Goal: Transaction & Acquisition: Purchase product/service

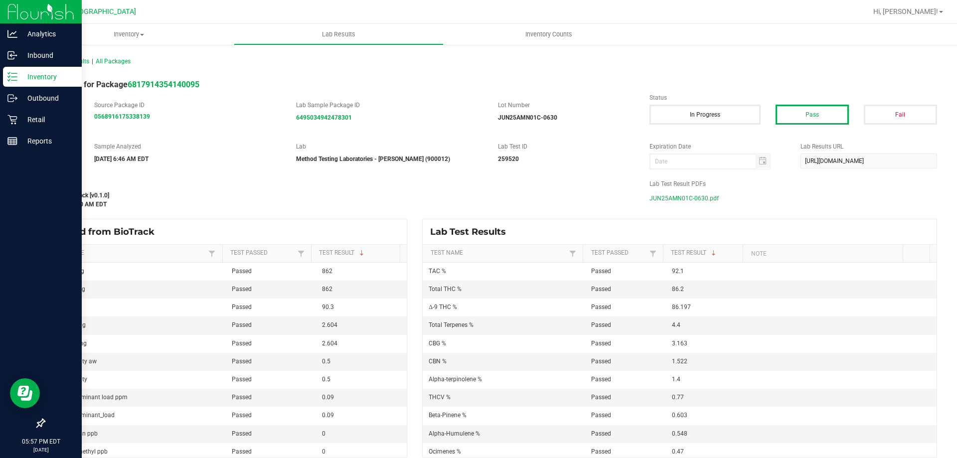
click at [22, 82] on p "Inventory" at bounding box center [47, 77] width 60 height 12
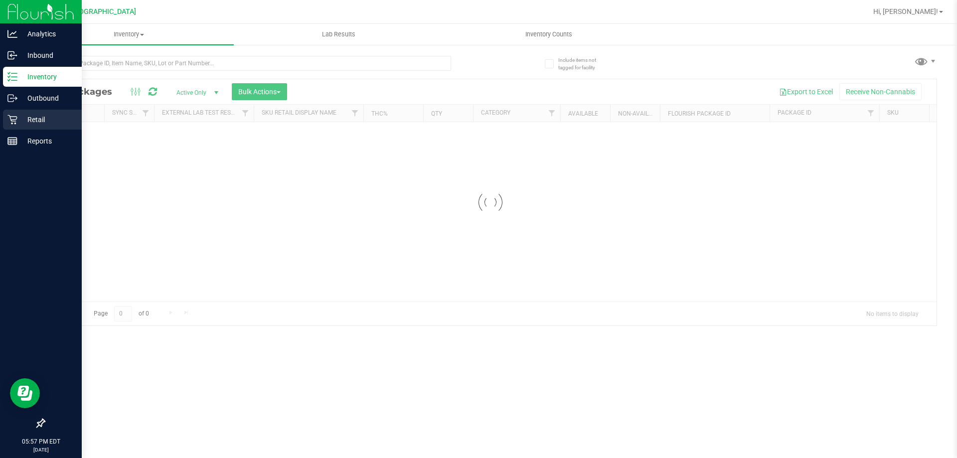
click at [15, 125] on div "Retail" at bounding box center [42, 120] width 79 height 20
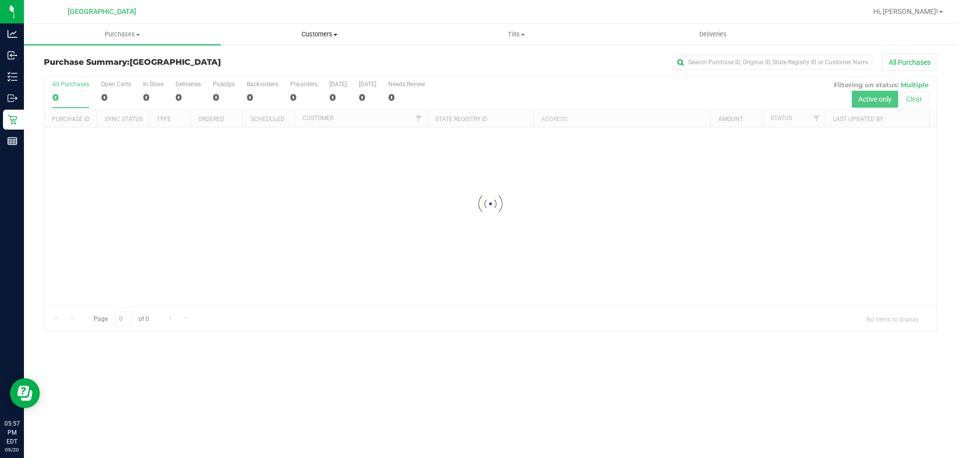
click at [313, 39] on uib-tab-heading "Customers All customers Add a new customer All physicians" at bounding box center [319, 34] width 196 height 20
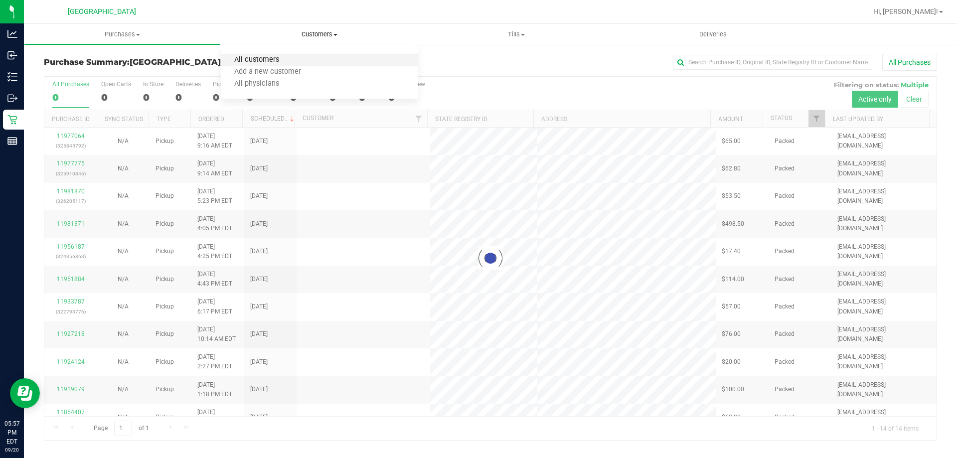
click at [274, 59] on span "All customers" at bounding box center [257, 60] width 72 height 8
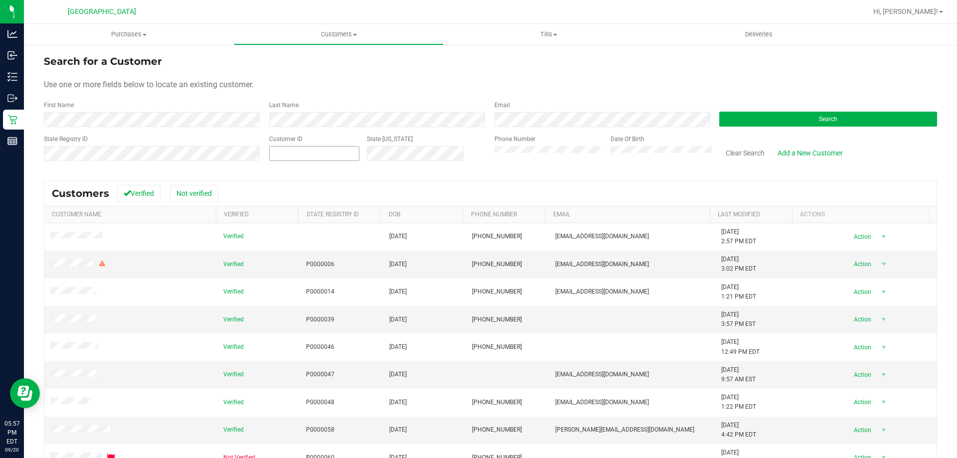
click at [332, 157] on span at bounding box center [314, 153] width 90 height 15
click at [751, 119] on button "Search" at bounding box center [829, 119] width 218 height 15
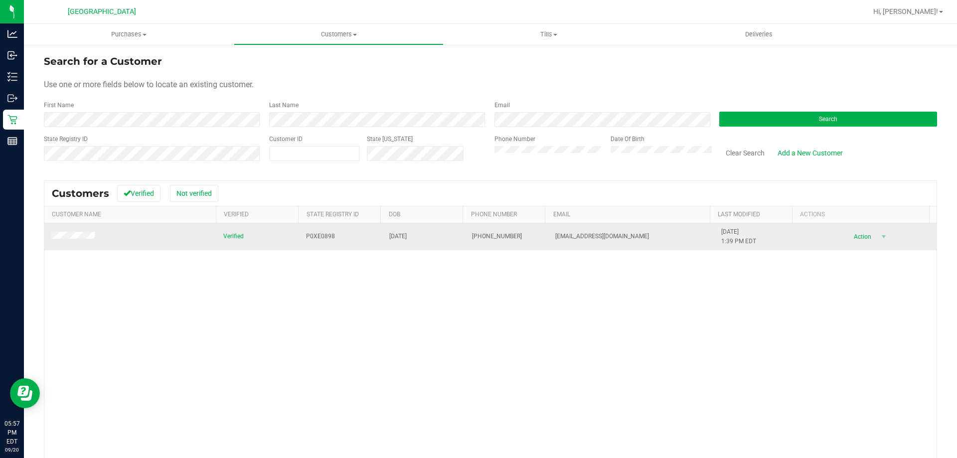
click at [58, 233] on span at bounding box center [73, 237] width 47 height 10
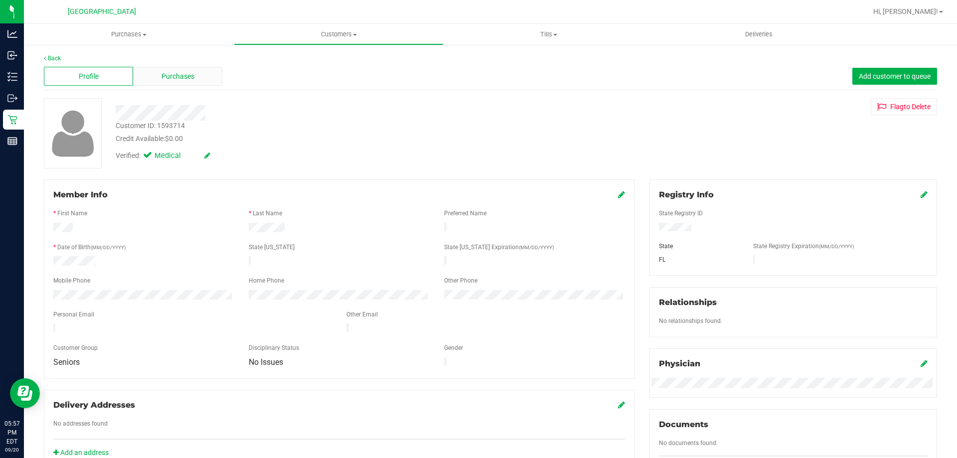
click at [157, 76] on div "Purchases" at bounding box center [177, 76] width 89 height 19
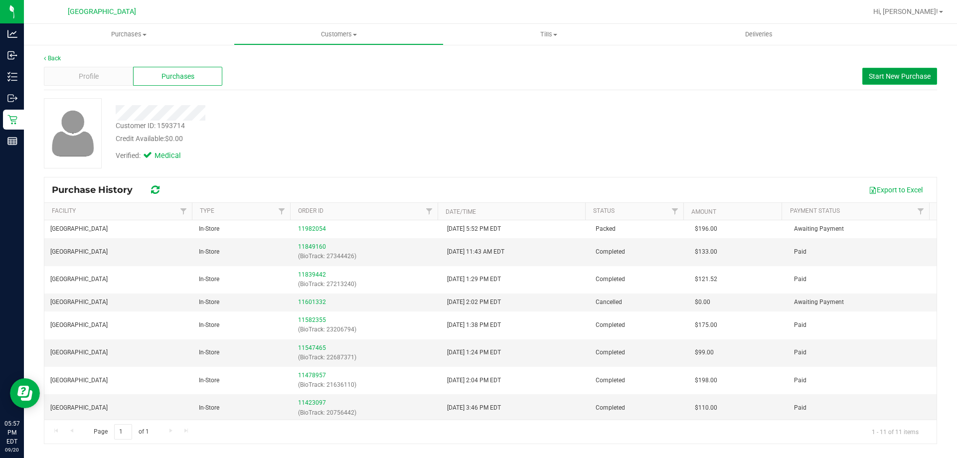
click at [876, 75] on span "Start New Purchase" at bounding box center [900, 76] width 62 height 8
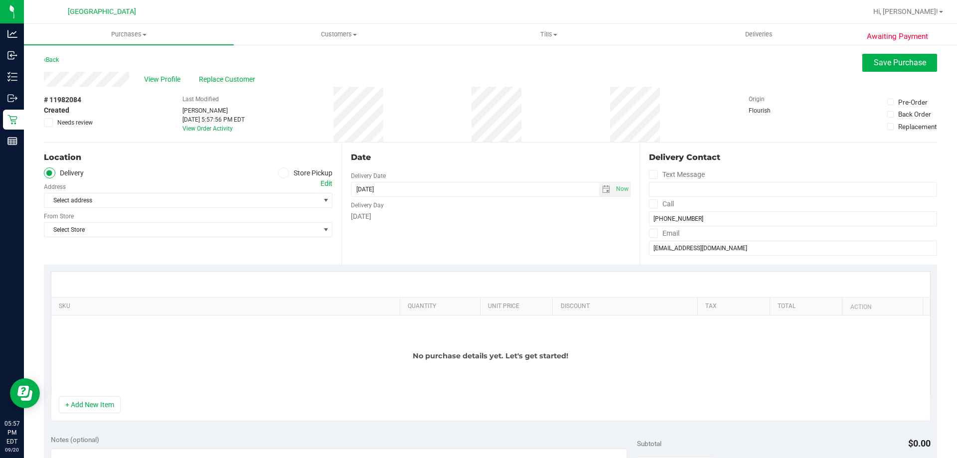
click at [285, 172] on span at bounding box center [283, 173] width 11 height 11
click at [0, 0] on input "Store Pickup" at bounding box center [0, 0] width 0 height 0
click at [598, 190] on span "Open the time view" at bounding box center [606, 189] width 17 height 8
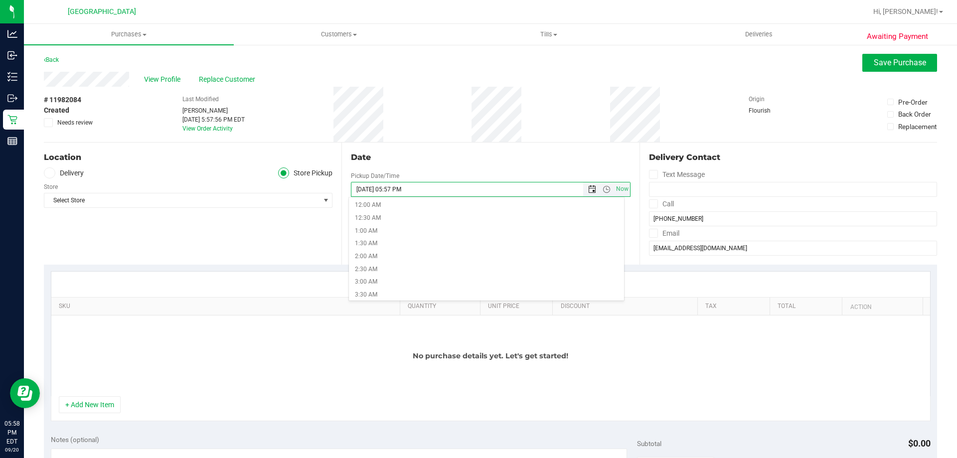
click at [588, 190] on span "Open the date view" at bounding box center [592, 189] width 8 height 8
click at [360, 292] on link "21" at bounding box center [358, 290] width 14 height 15
type input "[DATE] 05:57 PM"
click at [143, 202] on span "Select Store" at bounding box center [181, 200] width 275 height 14
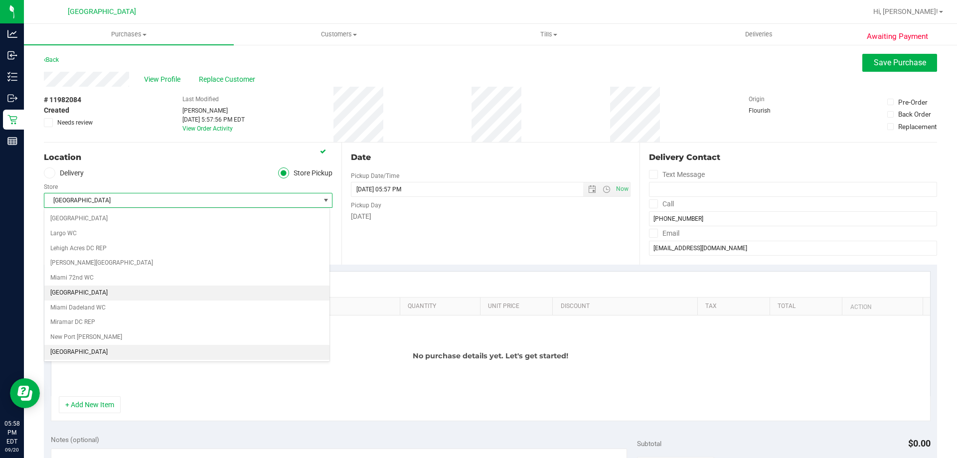
scroll to position [330, 0]
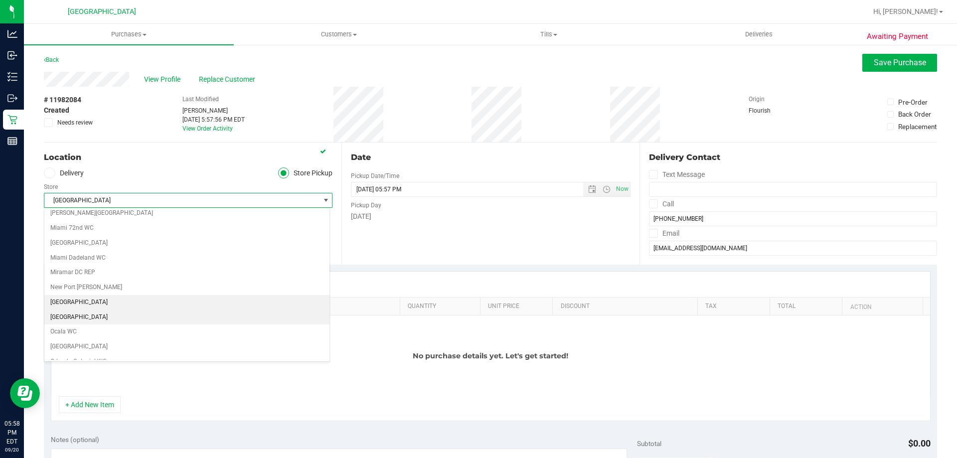
click at [105, 320] on li "[GEOGRAPHIC_DATA]" at bounding box center [186, 317] width 285 height 15
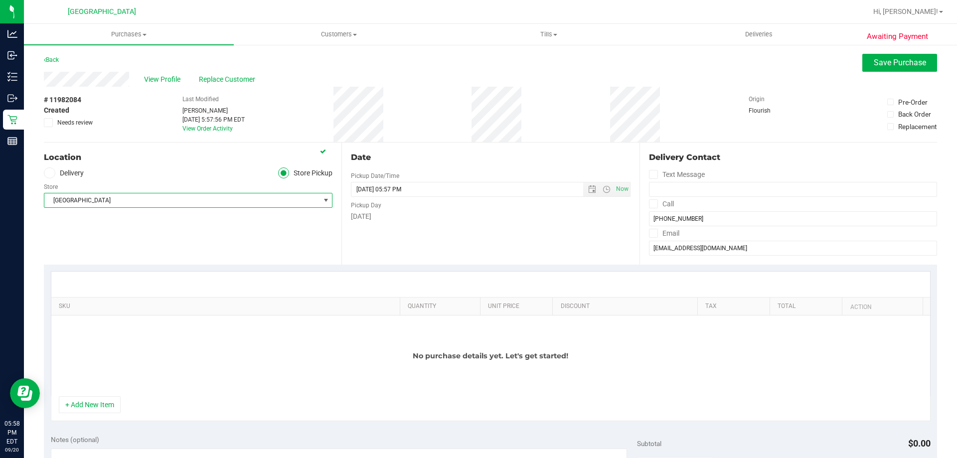
click at [178, 352] on div "No purchase details yet. Let's get started!" at bounding box center [490, 356] width 879 height 81
click at [100, 395] on div "No purchase details yet. Let's get started!" at bounding box center [490, 356] width 879 height 81
click at [98, 405] on button "+ Add New Item" at bounding box center [90, 404] width 62 height 17
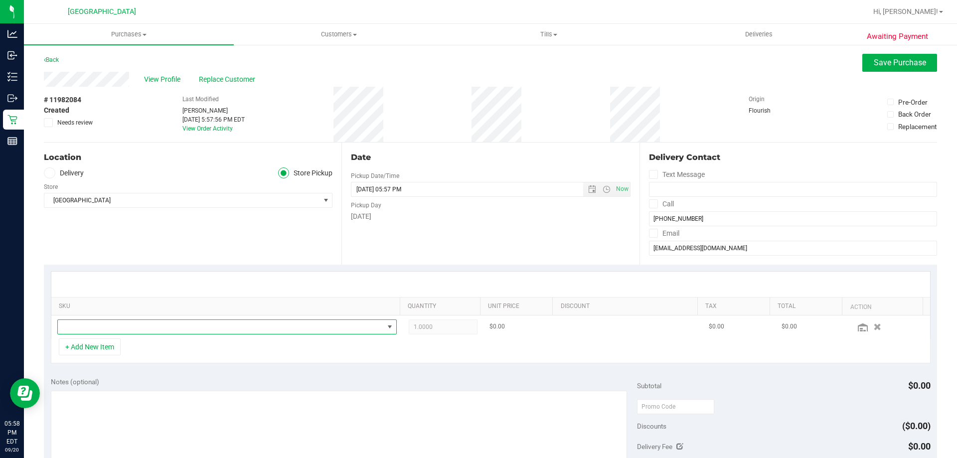
click at [180, 323] on span "NO DATA FOUND" at bounding box center [221, 327] width 326 height 14
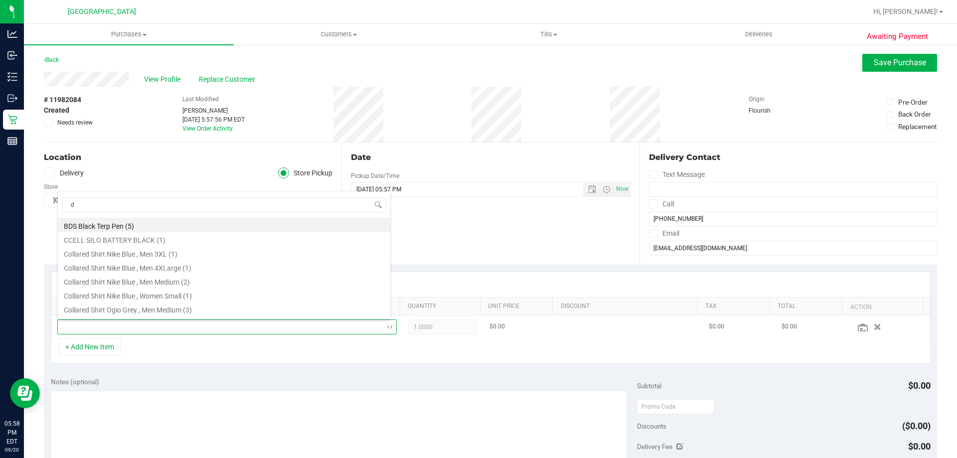
scroll to position [0, 0]
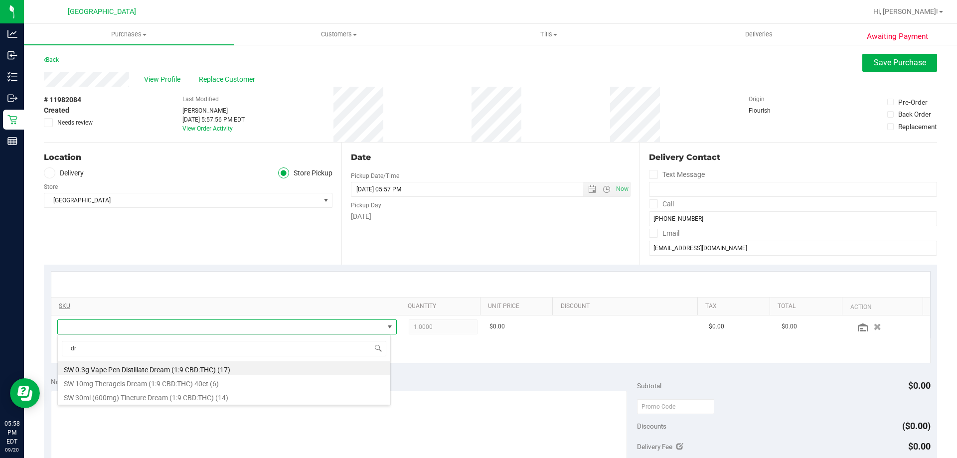
type input "d"
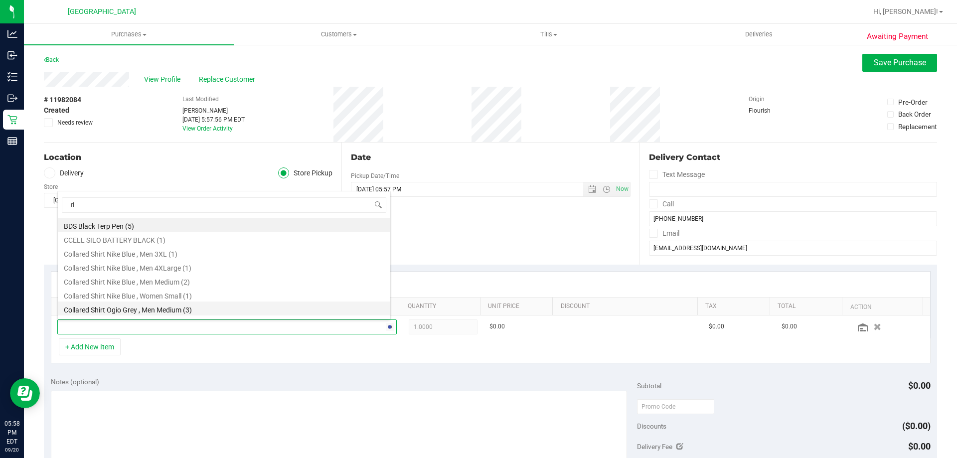
type input "rlf"
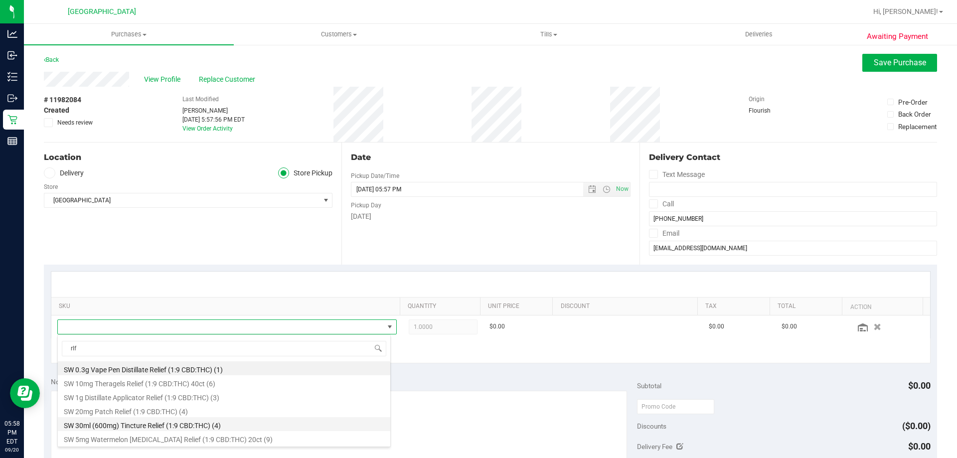
click at [160, 427] on li "SW 30ml (600mg) Tincture Relief (1:9 CBD:THC) (4)" at bounding box center [224, 424] width 333 height 14
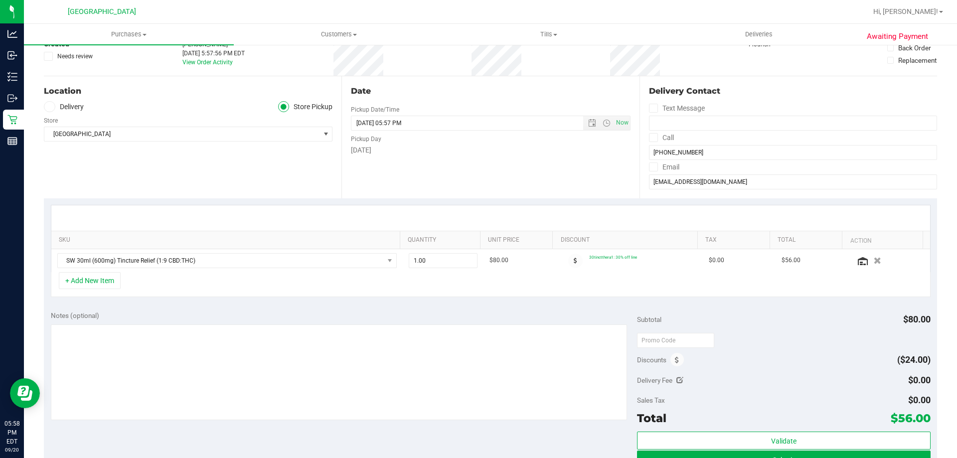
scroll to position [150, 0]
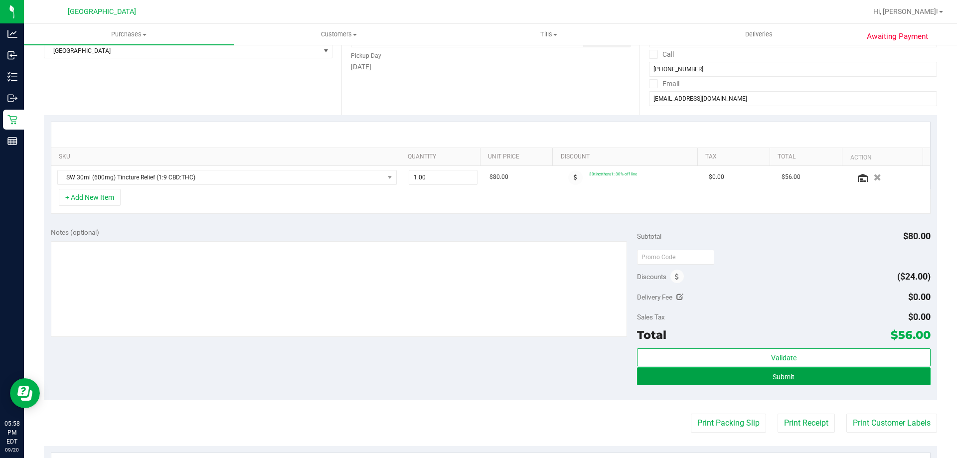
click at [849, 374] on button "Submit" at bounding box center [783, 376] width 293 height 18
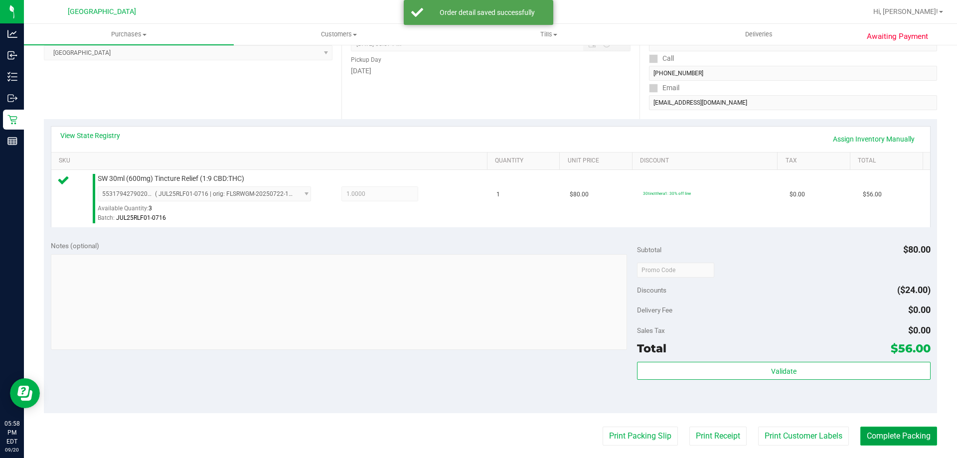
click at [896, 438] on button "Complete Packing" at bounding box center [899, 436] width 77 height 19
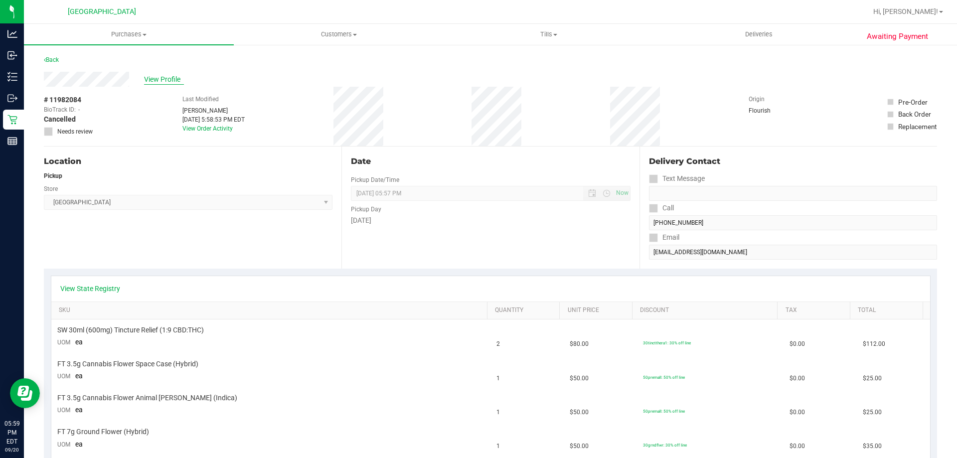
click at [161, 84] on span "View Profile" at bounding box center [164, 79] width 40 height 10
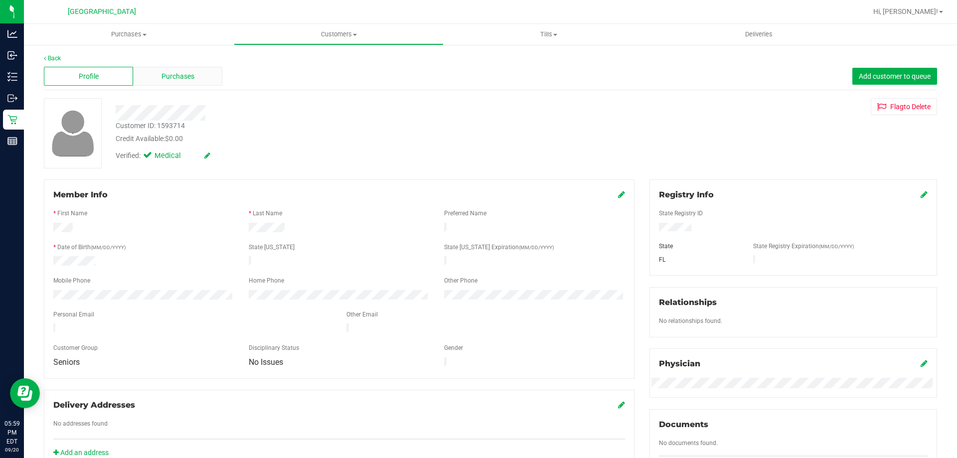
click at [205, 75] on div "Purchases" at bounding box center [177, 76] width 89 height 19
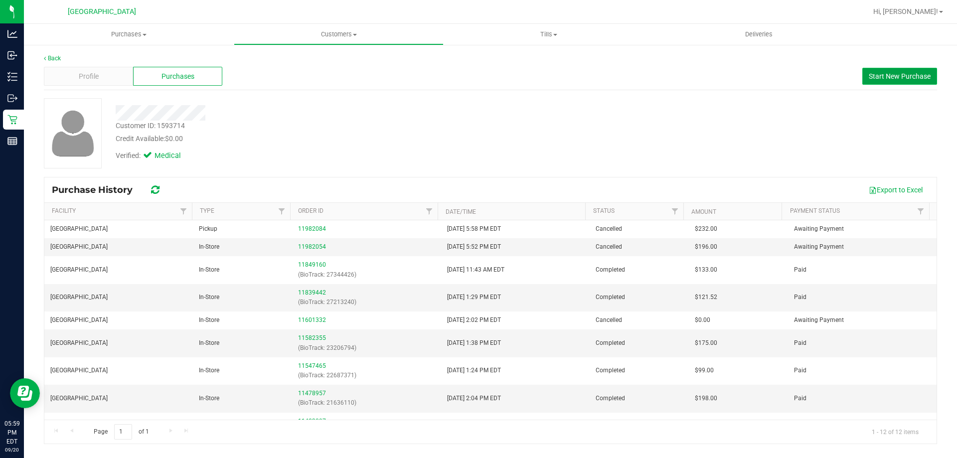
click at [905, 74] on span "Start New Purchase" at bounding box center [900, 76] width 62 height 8
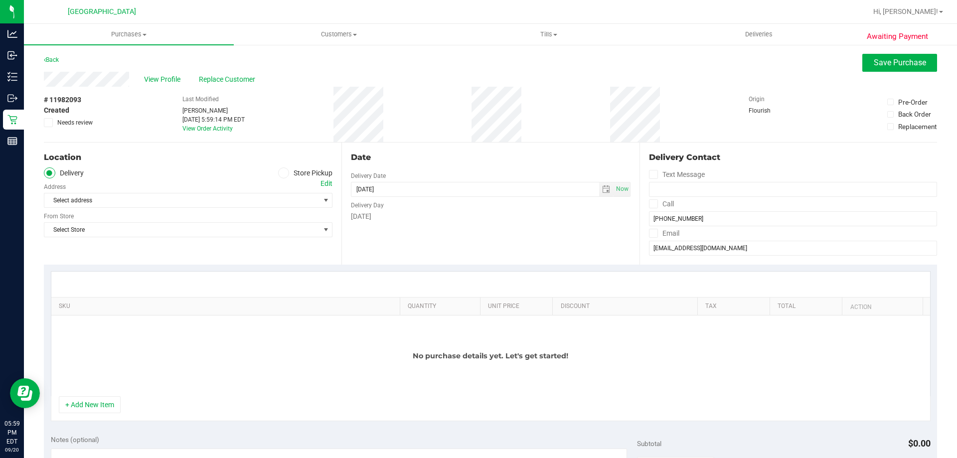
click at [288, 173] on label "Store Pickup" at bounding box center [305, 173] width 55 height 11
click at [0, 0] on input "Store Pickup" at bounding box center [0, 0] width 0 height 0
click at [232, 199] on span "Select Store" at bounding box center [181, 200] width 275 height 14
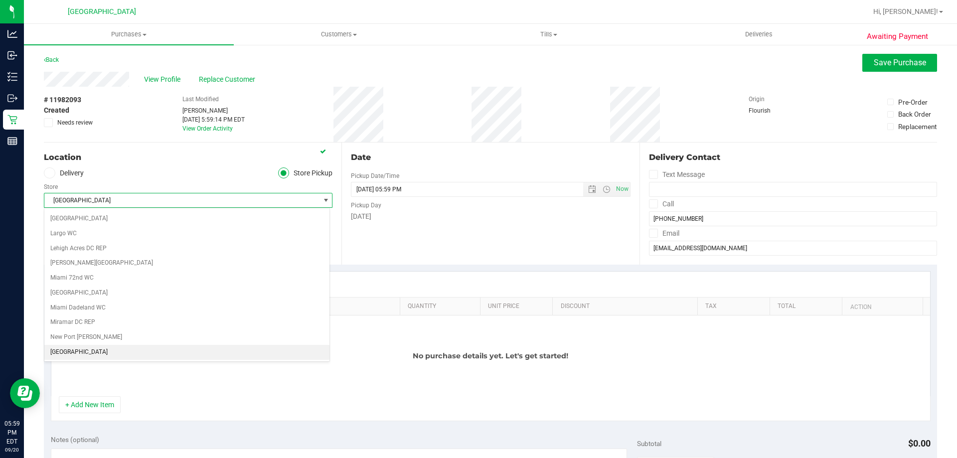
scroll to position [330, 0]
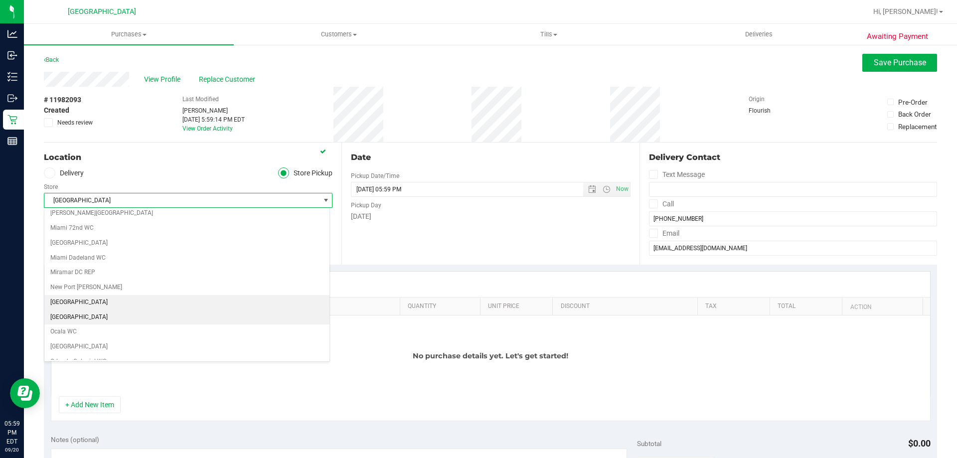
click at [131, 319] on li "[GEOGRAPHIC_DATA]" at bounding box center [186, 317] width 285 height 15
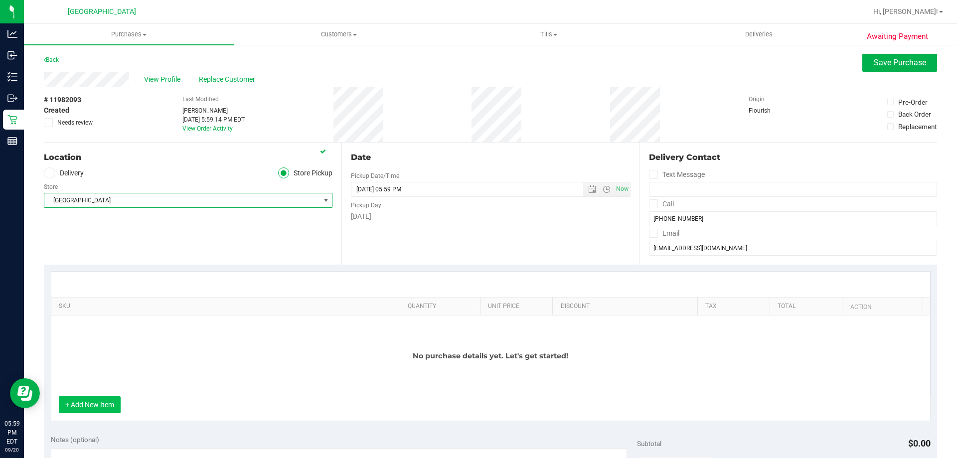
click at [104, 405] on button "+ Add New Item" at bounding box center [90, 404] width 62 height 17
click at [88, 405] on button "+ Add New Item" at bounding box center [90, 404] width 62 height 17
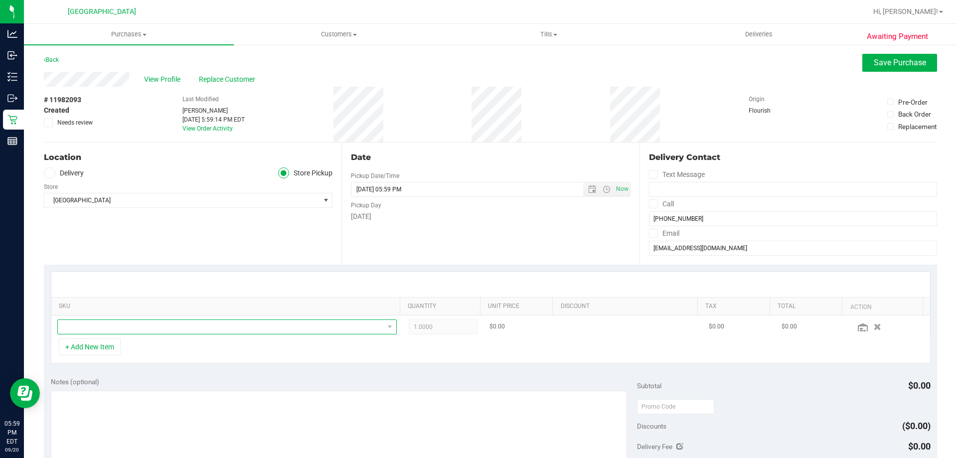
click at [117, 327] on span "NO DATA FOUND" at bounding box center [221, 327] width 326 height 14
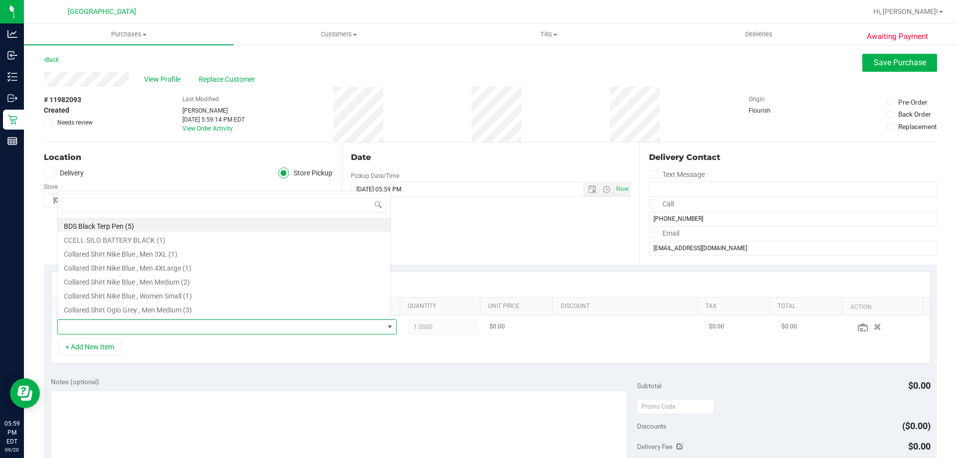
scroll to position [15, 331]
type input "rlf"
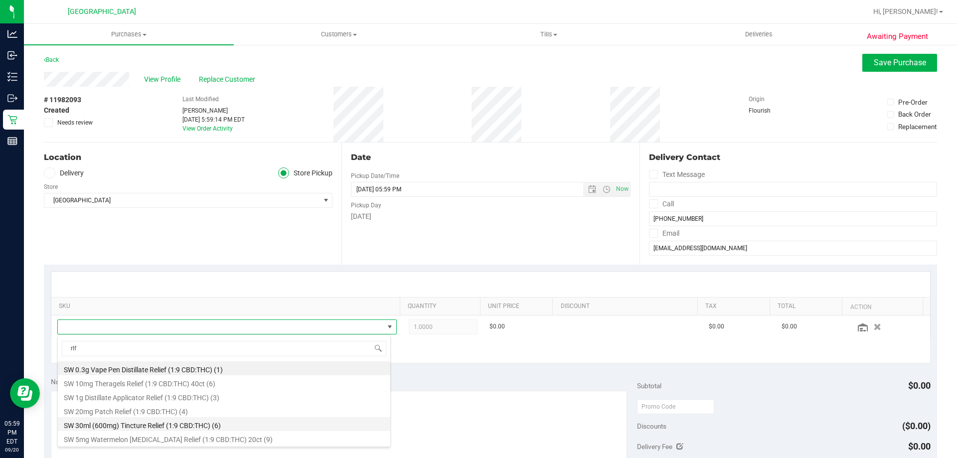
click at [202, 428] on li "SW 30ml (600mg) Tincture Relief (1:9 CBD:THC) (6)" at bounding box center [224, 424] width 333 height 14
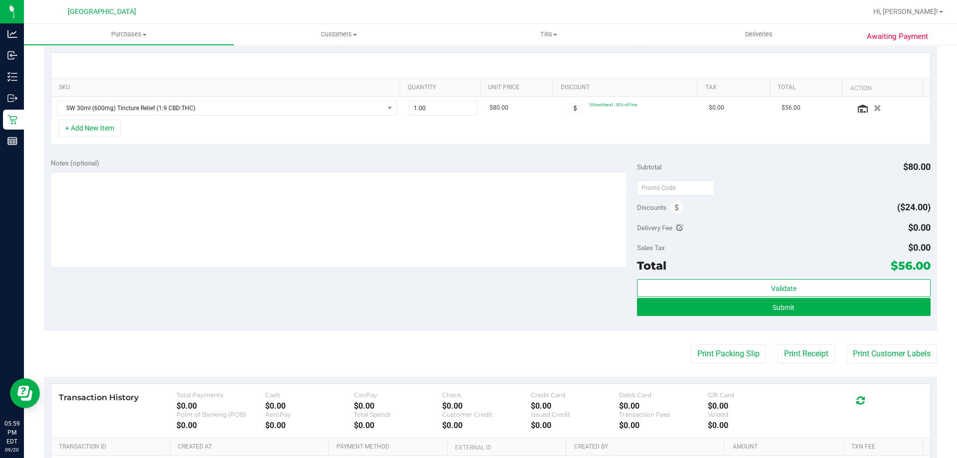
scroll to position [249, 0]
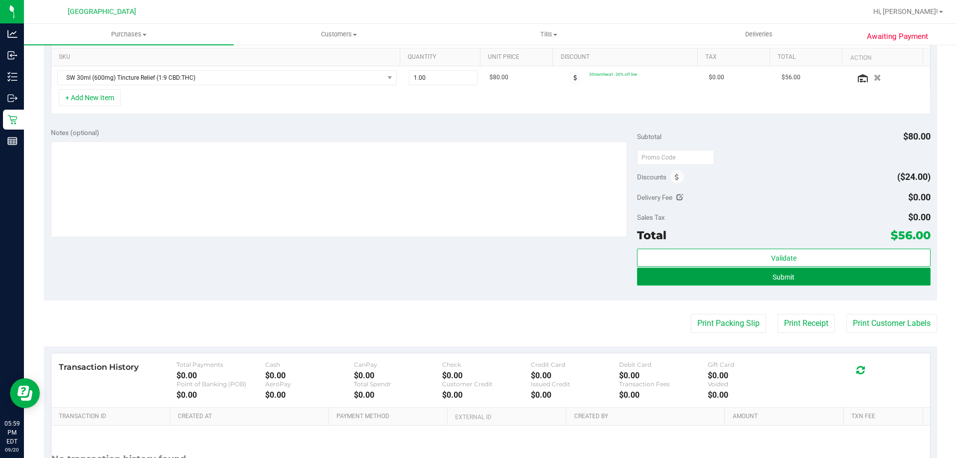
click at [825, 279] on button "Submit" at bounding box center [783, 277] width 293 height 18
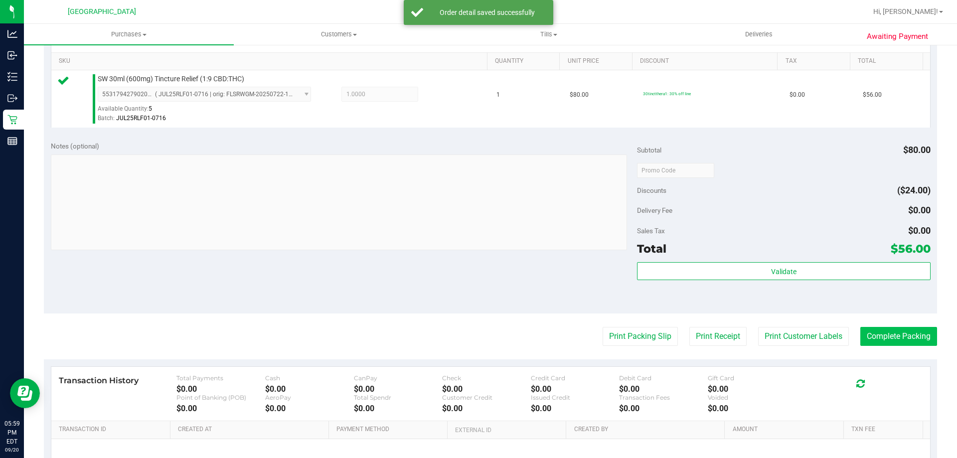
click at [898, 335] on button "Complete Packing" at bounding box center [899, 336] width 77 height 19
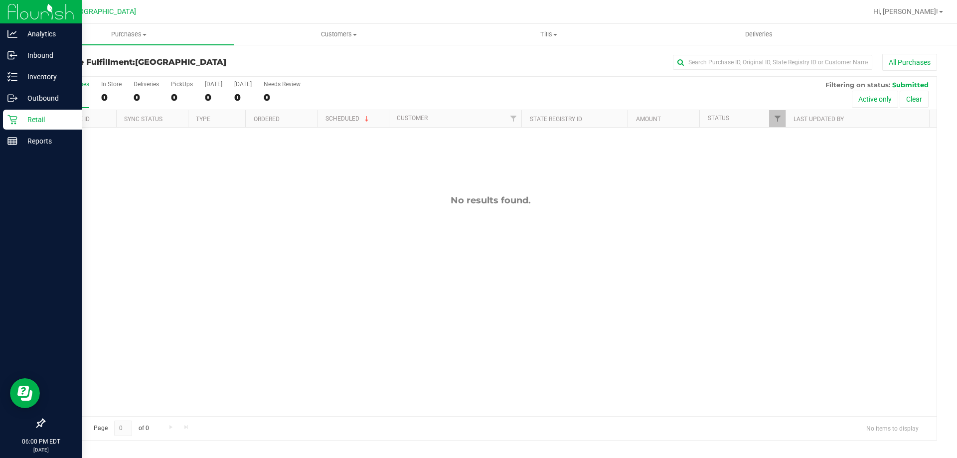
click at [6, 117] on div "Retail" at bounding box center [42, 120] width 79 height 20
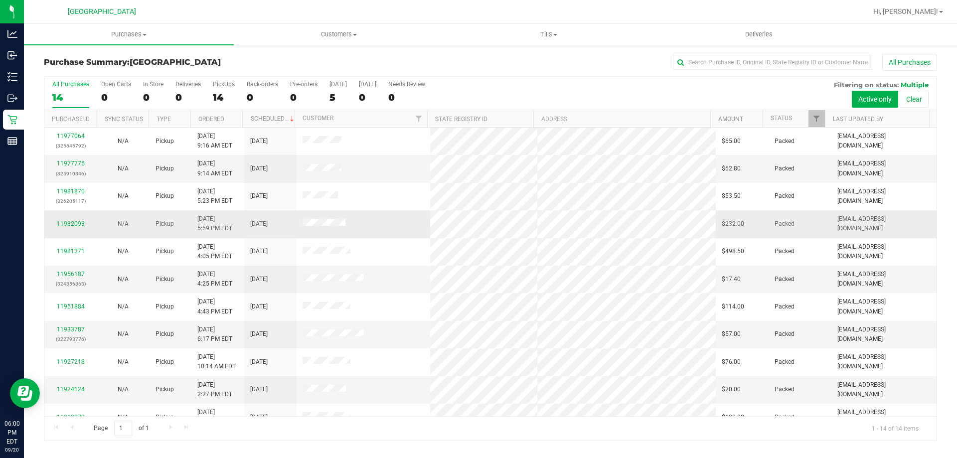
click at [77, 225] on link "11982093" at bounding box center [71, 223] width 28 height 7
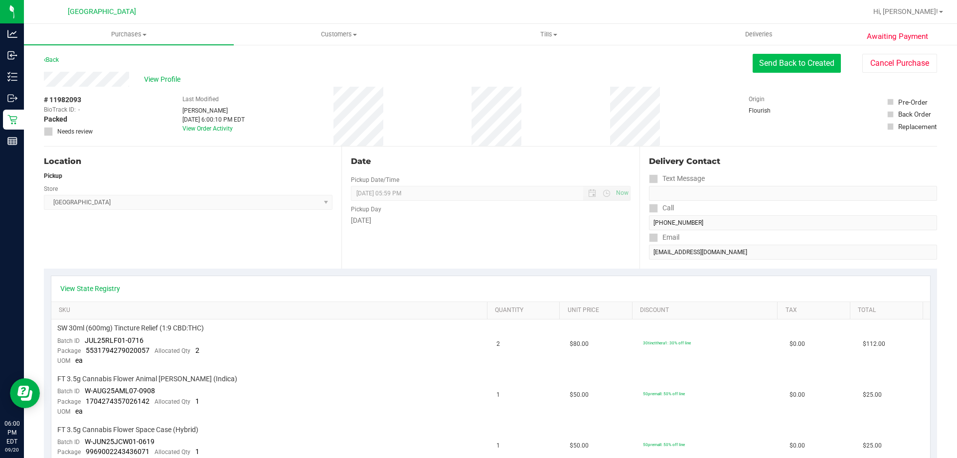
click at [797, 59] on button "Send Back to Created" at bounding box center [797, 63] width 88 height 19
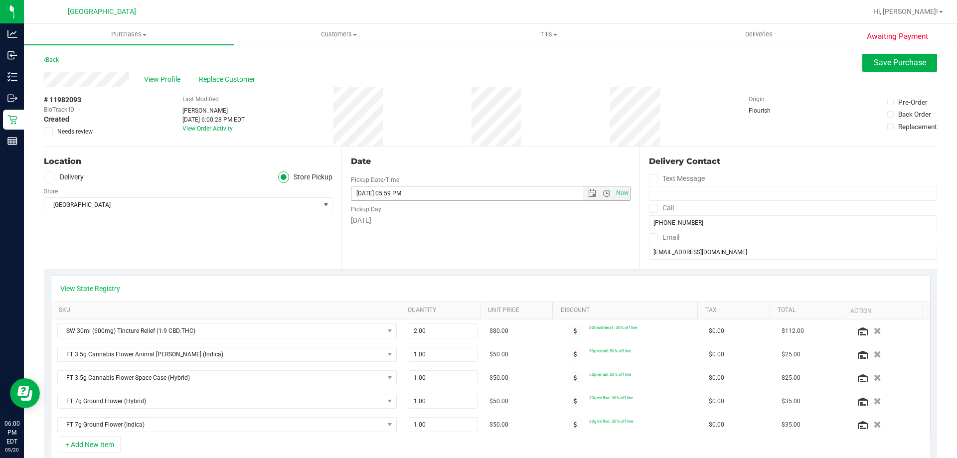
click at [586, 197] on span "Now" at bounding box center [606, 193] width 47 height 14
click at [588, 191] on span "Open the date view" at bounding box center [592, 193] width 8 height 8
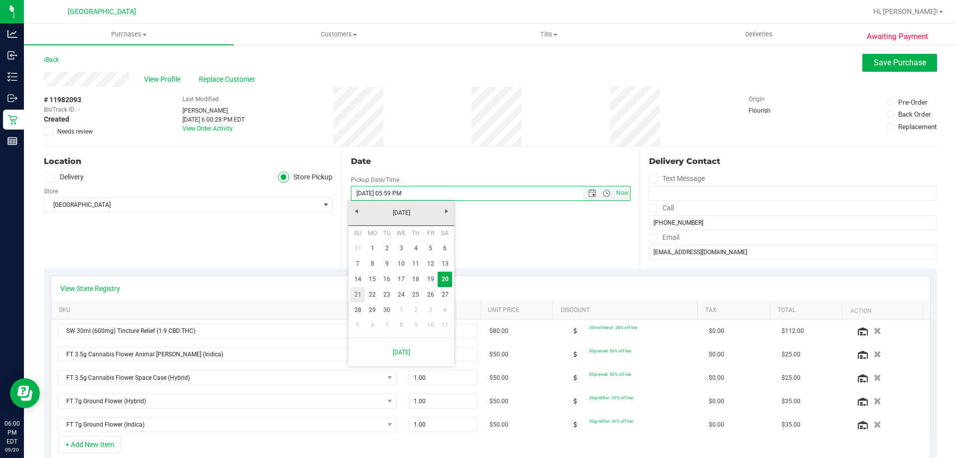
click at [355, 290] on link "21" at bounding box center [358, 294] width 14 height 15
type input "[DATE] 05:59 PM"
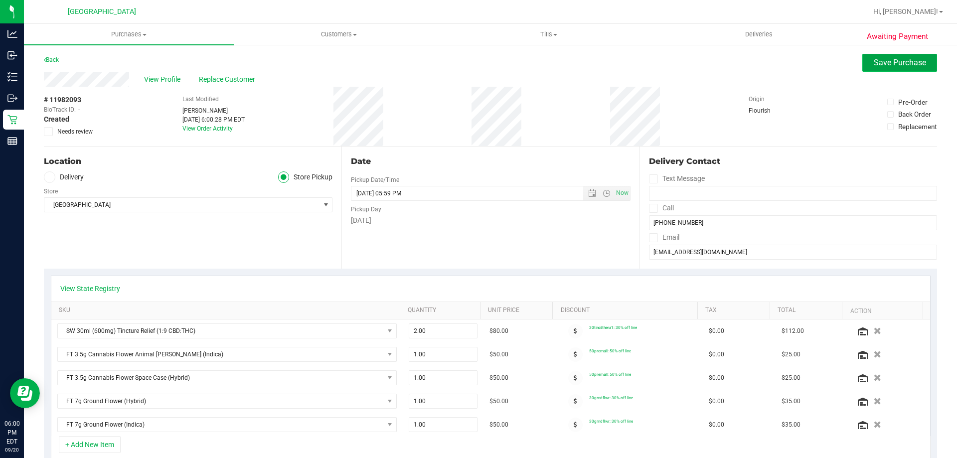
click at [878, 61] on span "Save Purchase" at bounding box center [900, 62] width 52 height 9
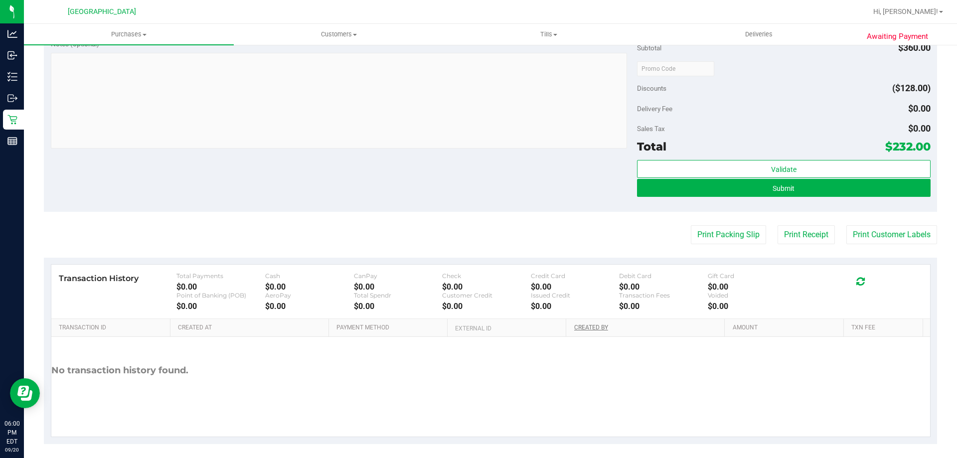
scroll to position [548, 0]
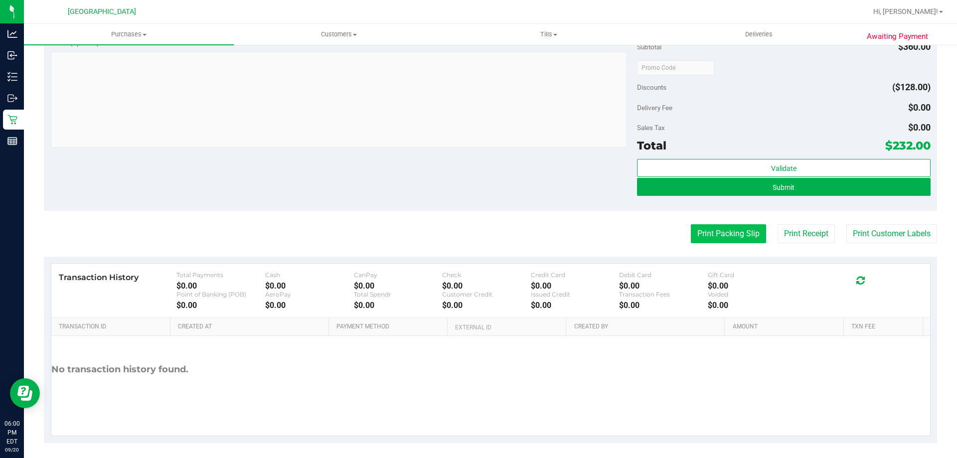
click at [696, 238] on button "Print Packing Slip" at bounding box center [728, 233] width 75 height 19
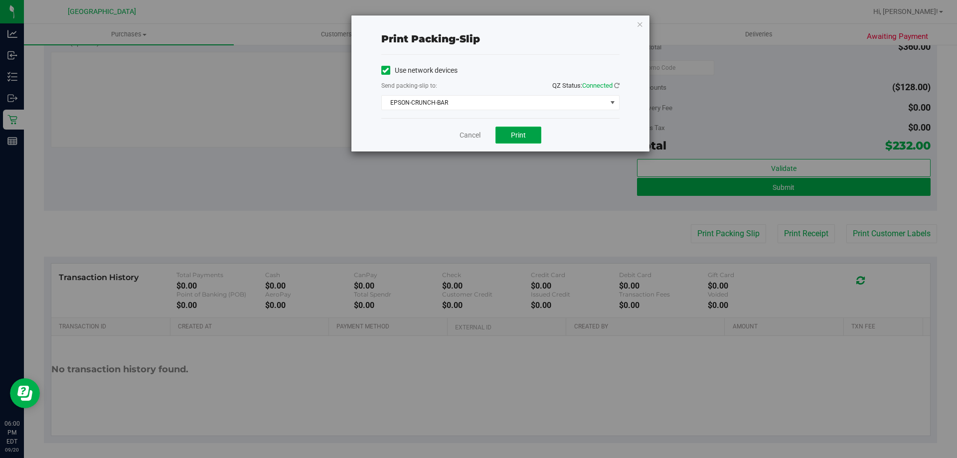
click at [539, 140] on button "Print" at bounding box center [519, 135] width 46 height 17
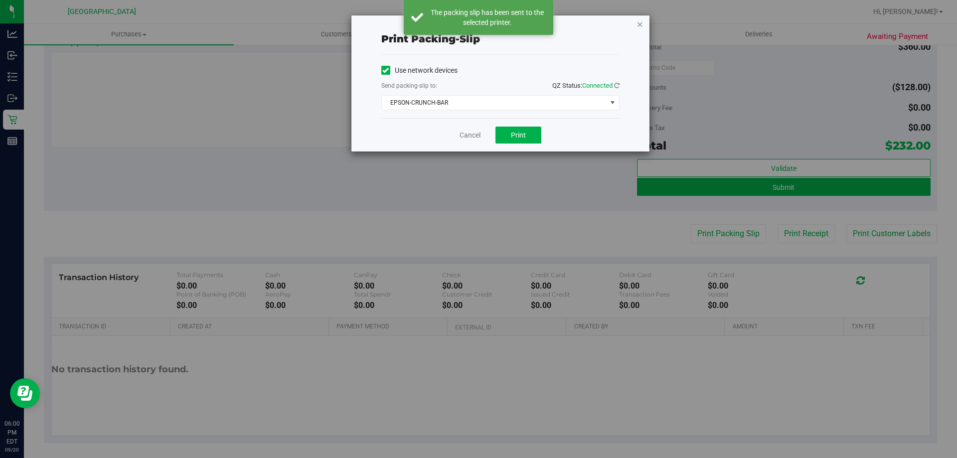
click at [641, 25] on icon "button" at bounding box center [640, 24] width 7 height 12
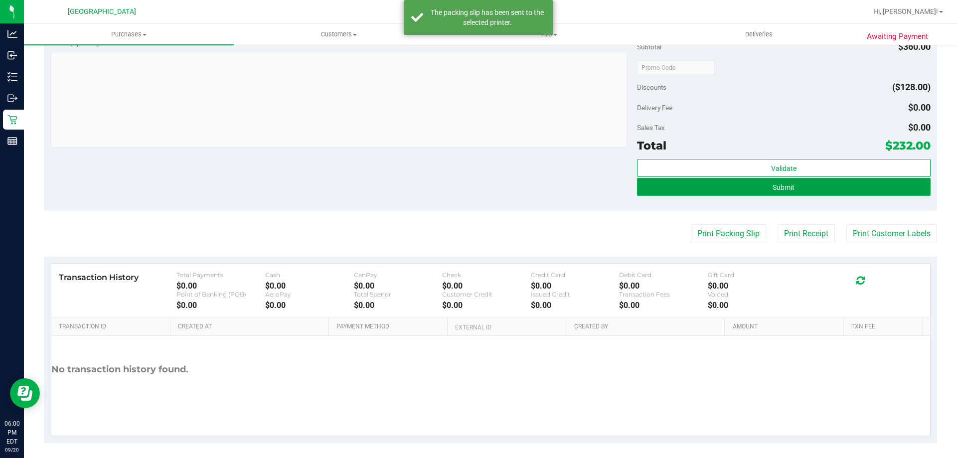
click at [801, 187] on button "Submit" at bounding box center [783, 187] width 293 height 18
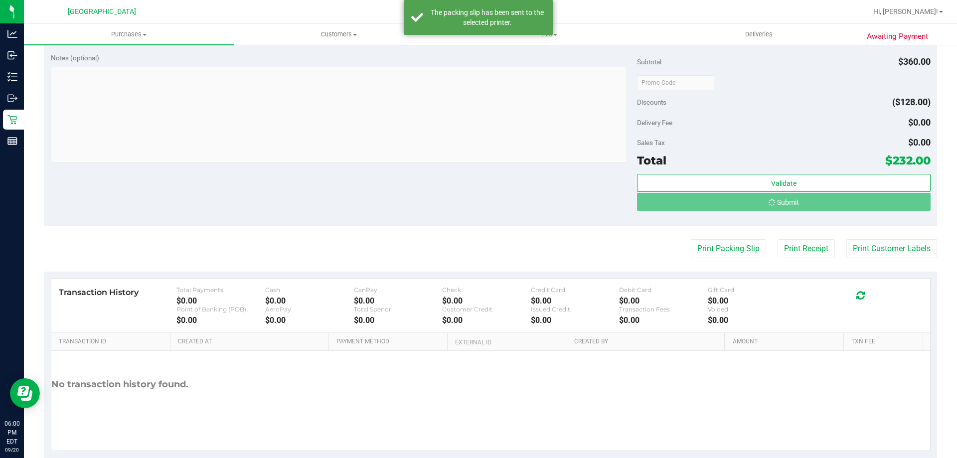
scroll to position [519, 0]
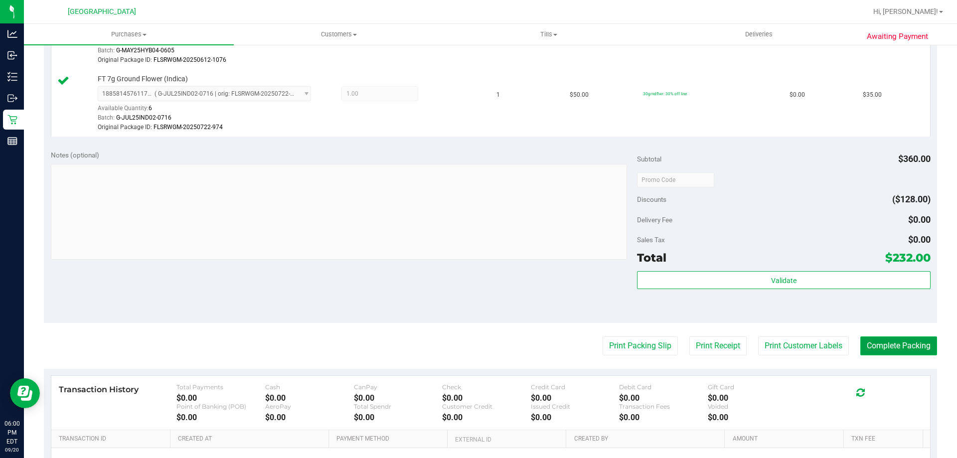
click at [907, 341] on button "Complete Packing" at bounding box center [899, 346] width 77 height 19
